Goal: Navigation & Orientation: Find specific page/section

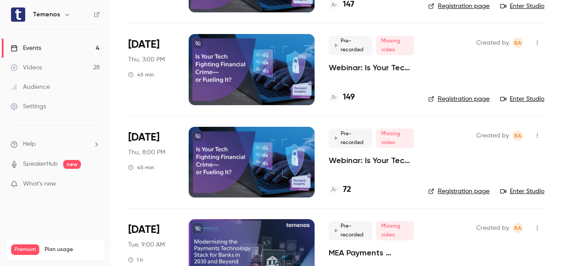
scroll to position [174, 0]
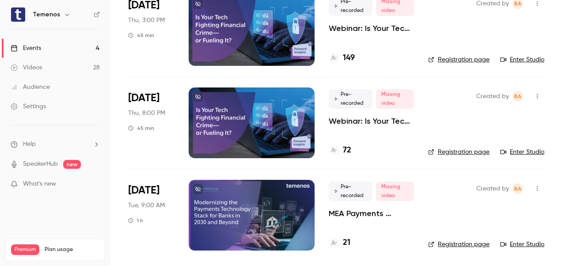
click at [259, 217] on div at bounding box center [252, 215] width 126 height 71
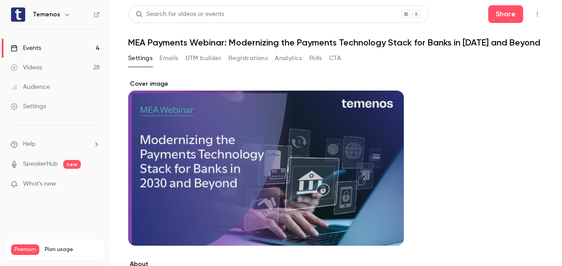
click at [242, 65] on button "Registrations" at bounding box center [247, 58] width 39 height 14
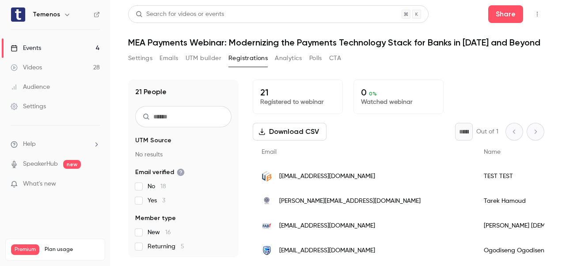
click at [51, 10] on h6 "Temenos" at bounding box center [46, 14] width 27 height 9
click at [36, 47] on div "Events" at bounding box center [26, 48] width 30 height 9
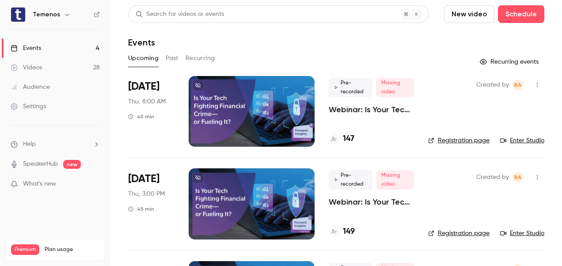
click at [247, 266] on html "Temenos Events 4 Videos 28 Audience Settings Help SpeakerHub new What's new Pre…" at bounding box center [281, 133] width 562 height 266
